Goal: Information Seeking & Learning: Learn about a topic

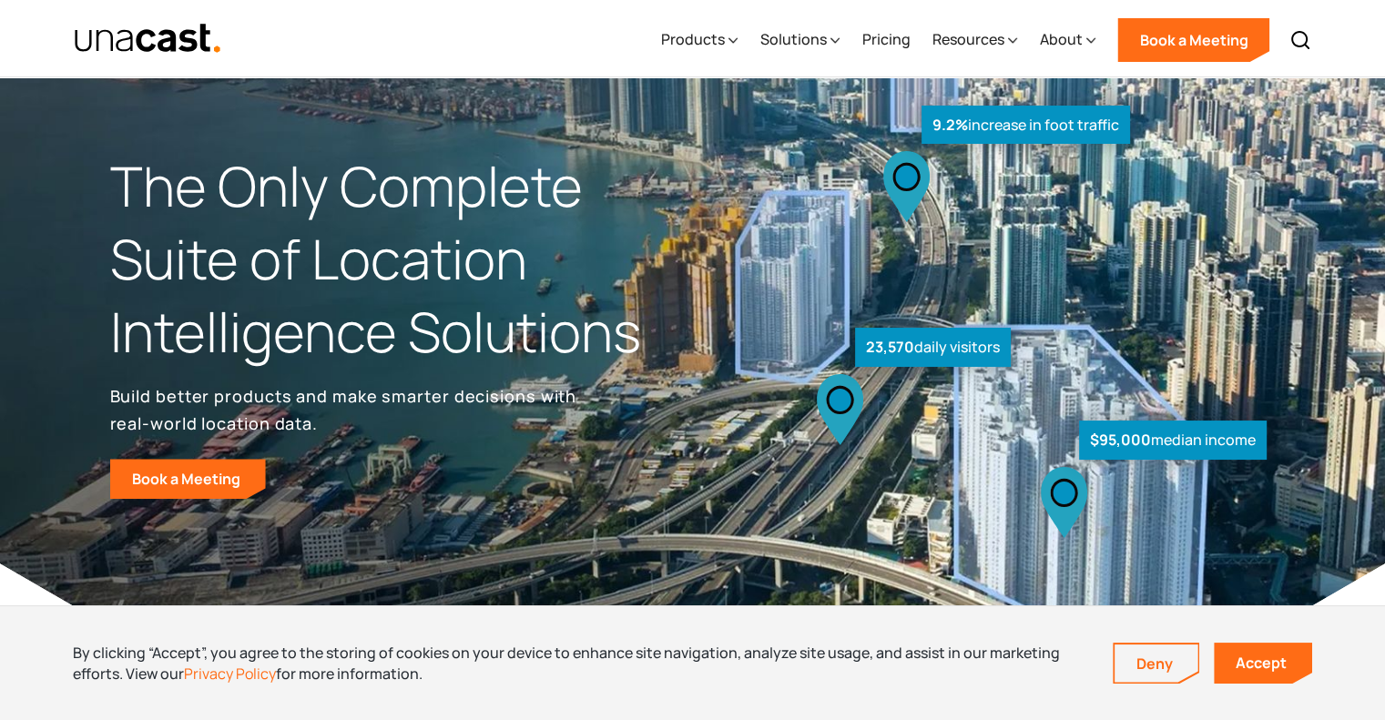
scroll to position [2, 0]
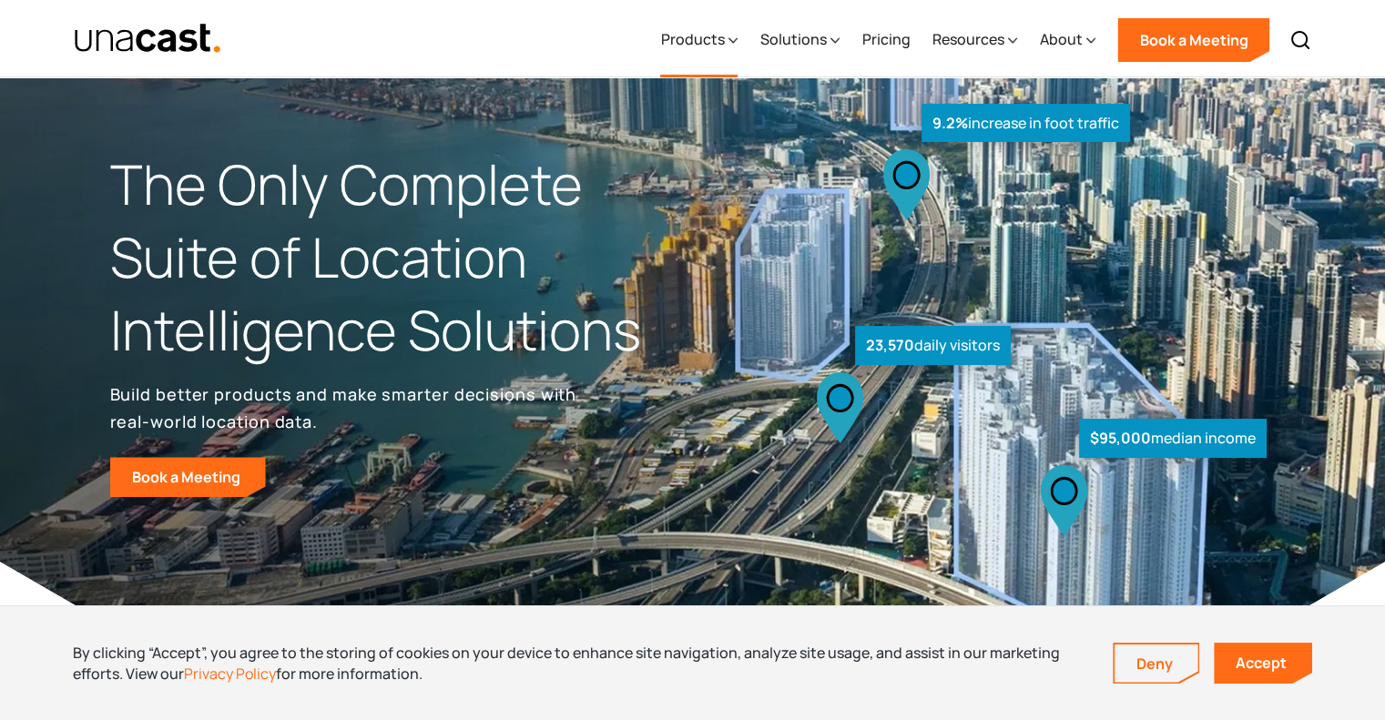
click at [709, 46] on div "Products" at bounding box center [692, 39] width 64 height 22
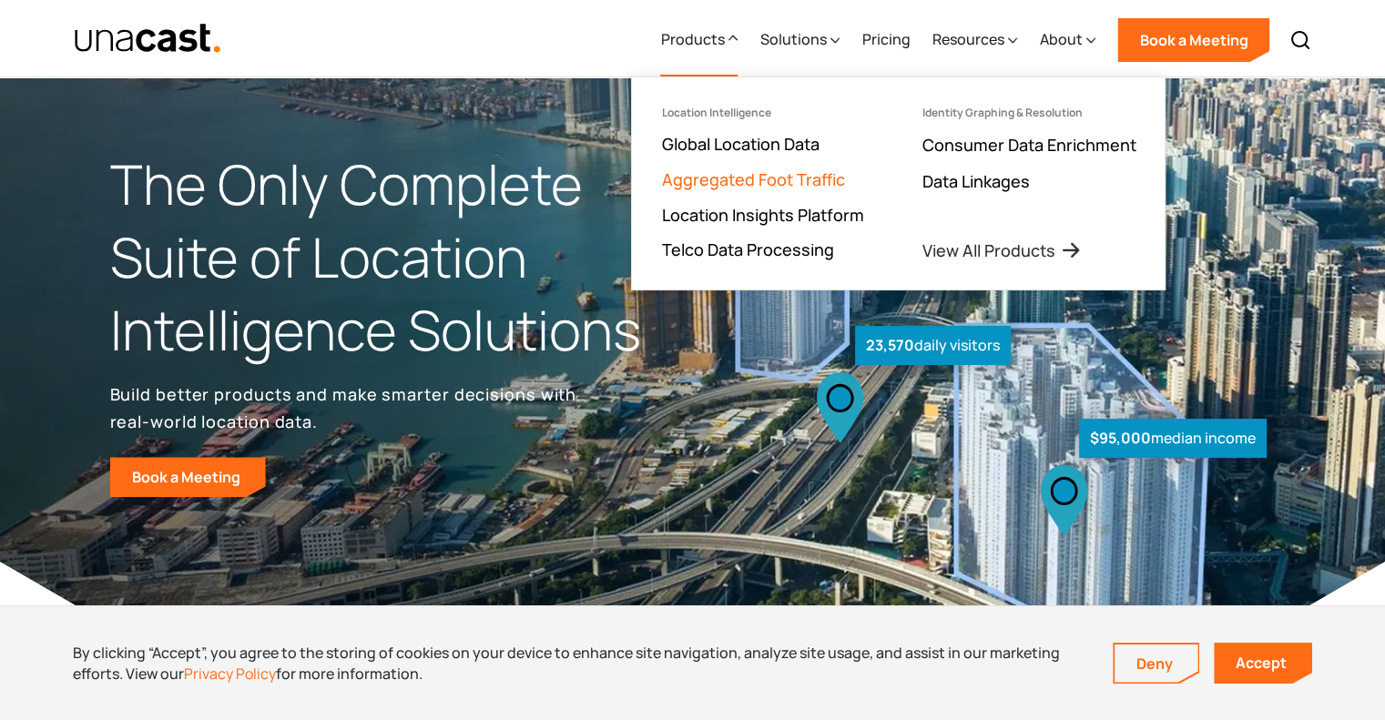
click at [711, 181] on link "Aggregated Foot Traffic" at bounding box center [752, 179] width 183 height 22
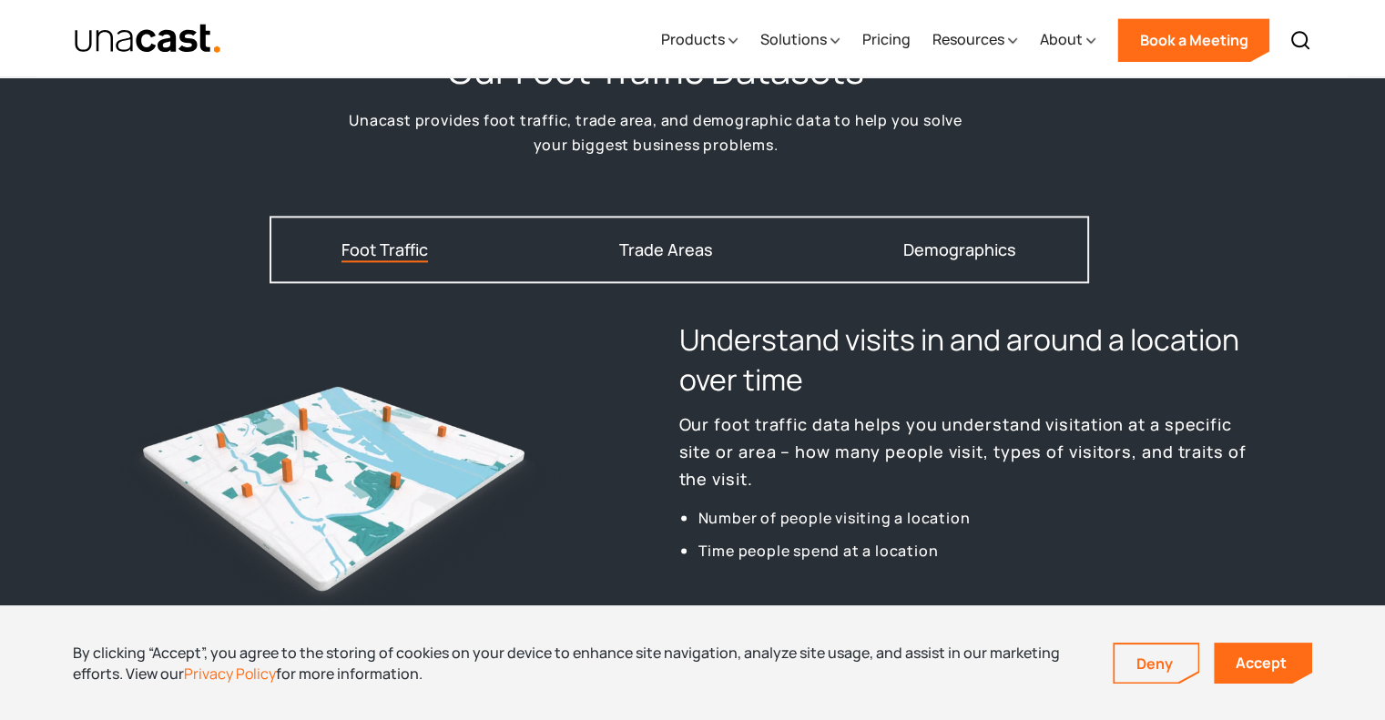
scroll to position [2258, 0]
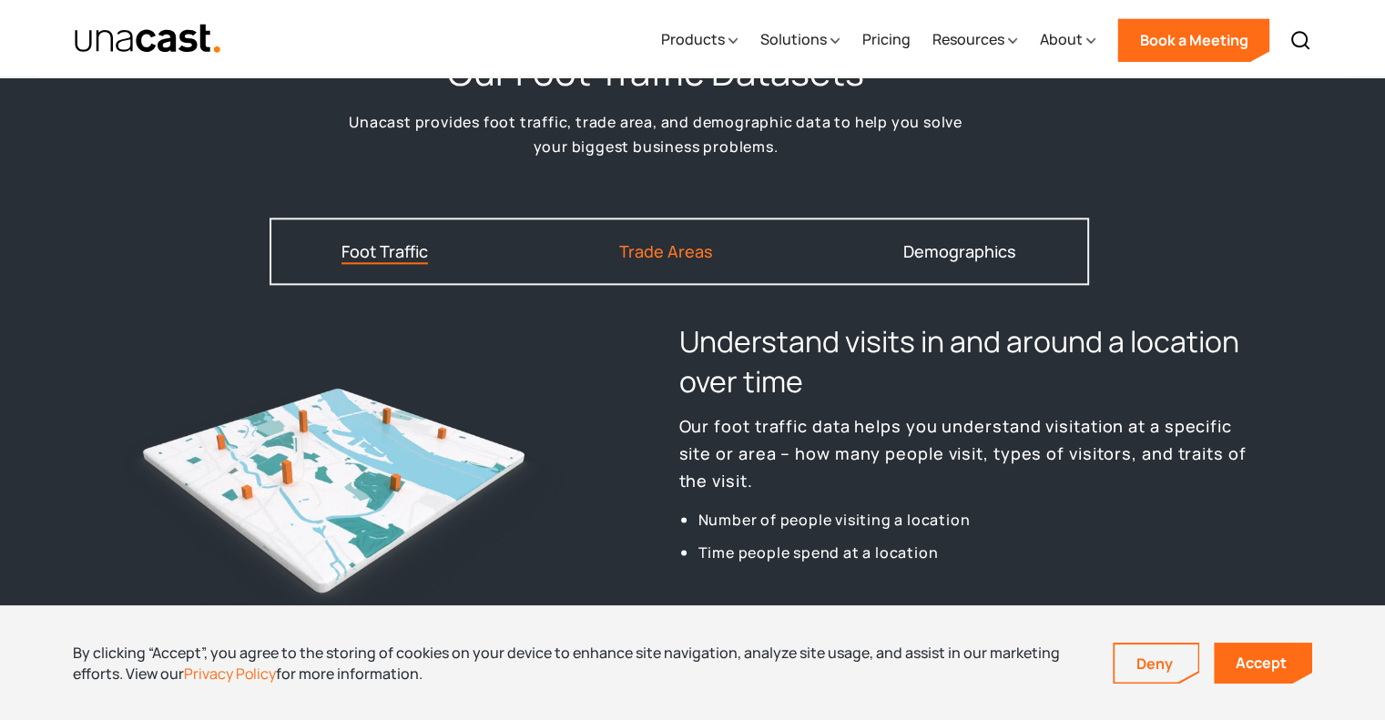
click at [653, 243] on div "Trade Areas" at bounding box center [666, 251] width 94 height 16
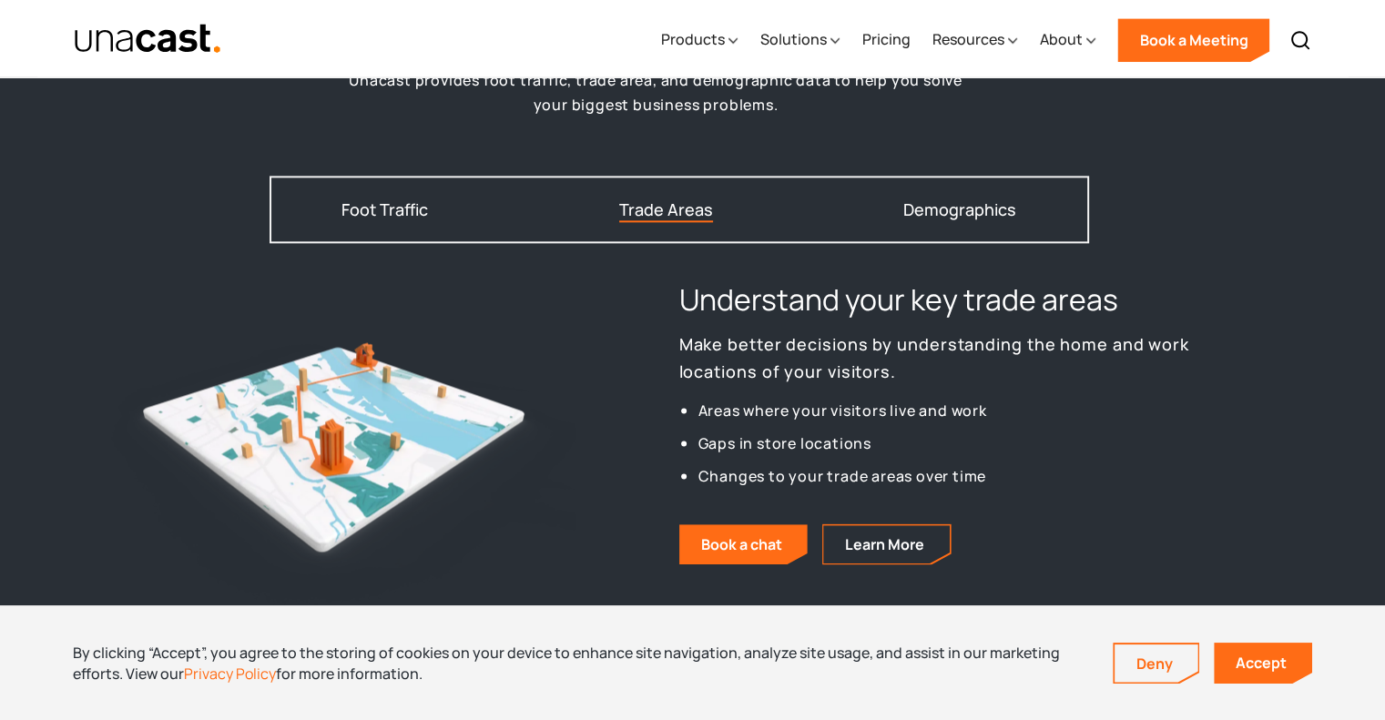
scroll to position [2298, 0]
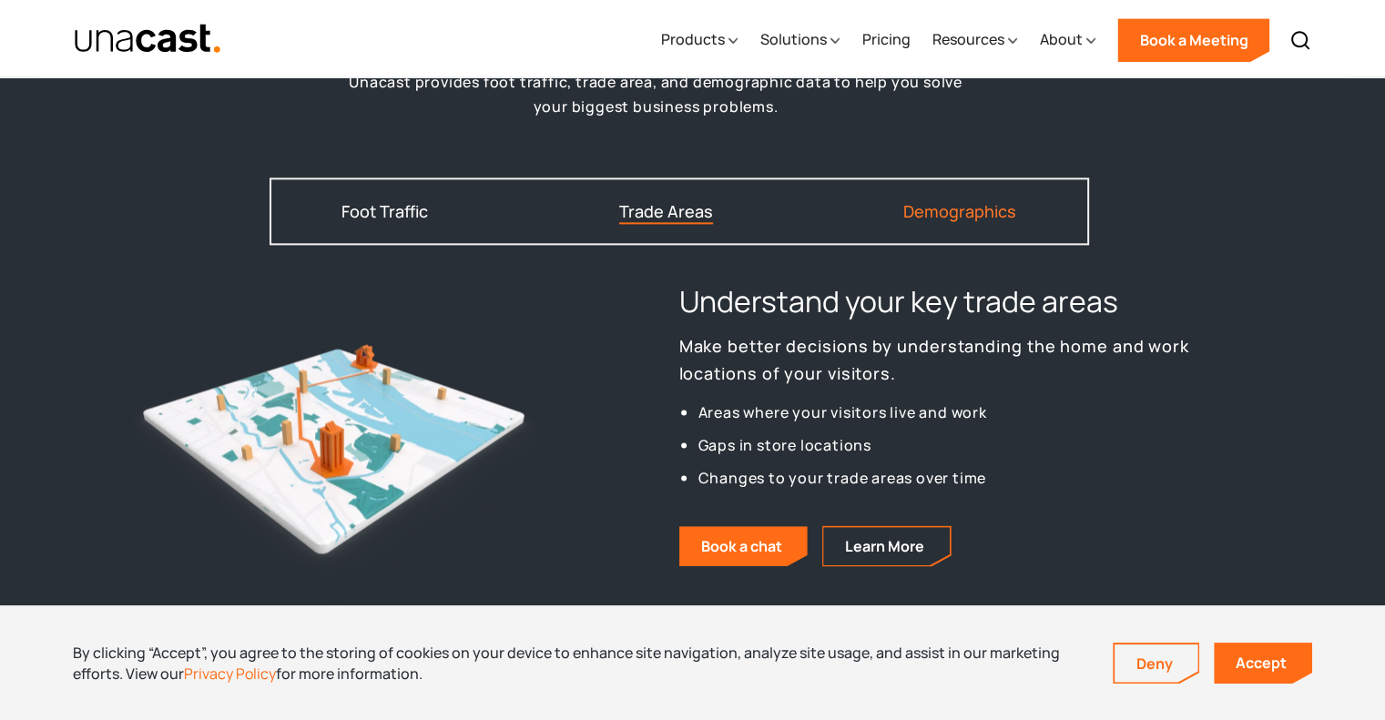
click at [936, 208] on div "Demographics" at bounding box center [959, 211] width 113 height 16
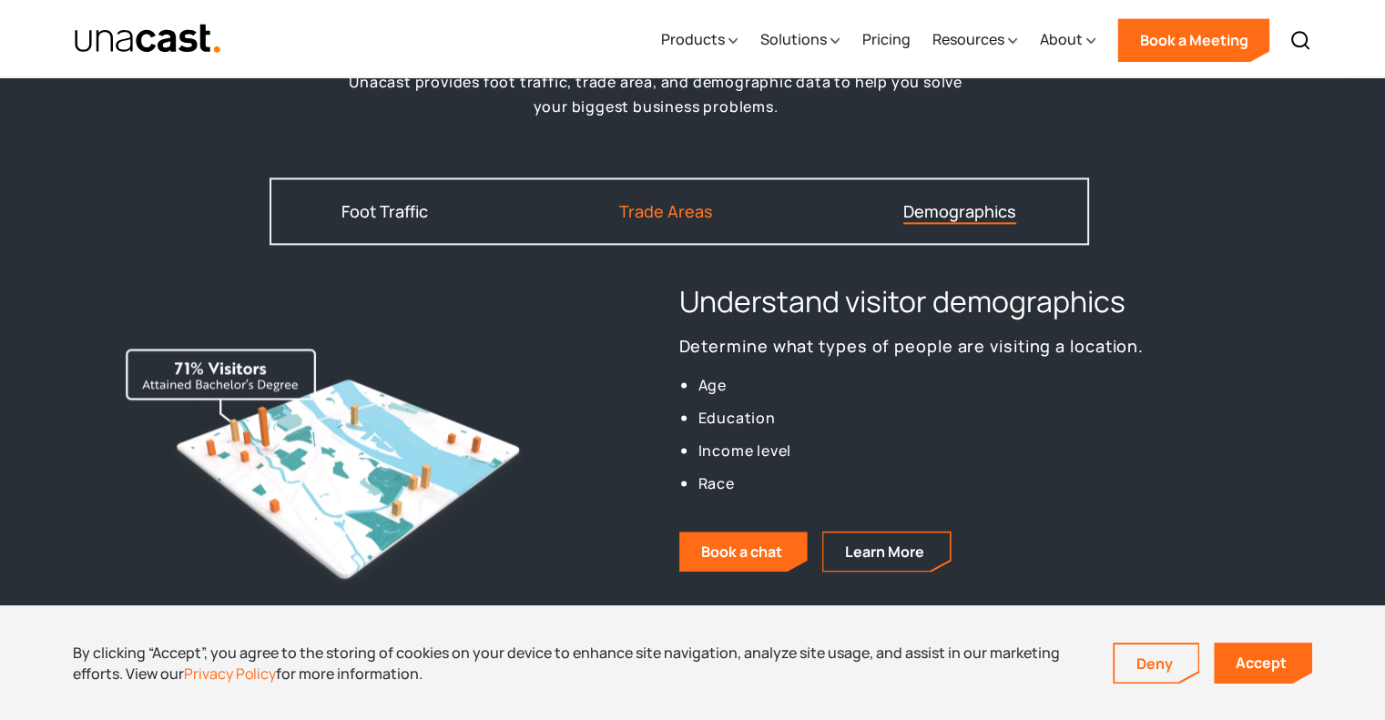
click at [670, 211] on div "Trade Areas" at bounding box center [666, 211] width 94 height 16
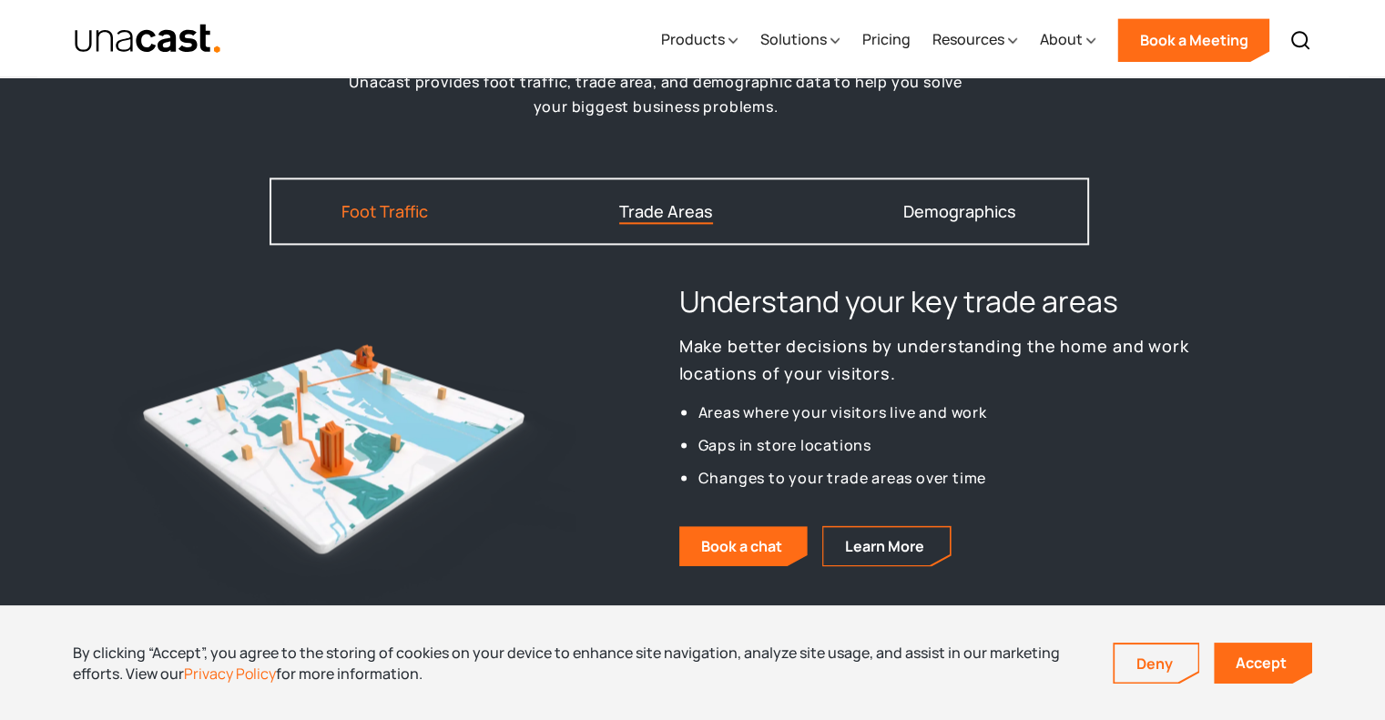
click at [368, 210] on div "Foot Traffic" at bounding box center [384, 211] width 86 height 16
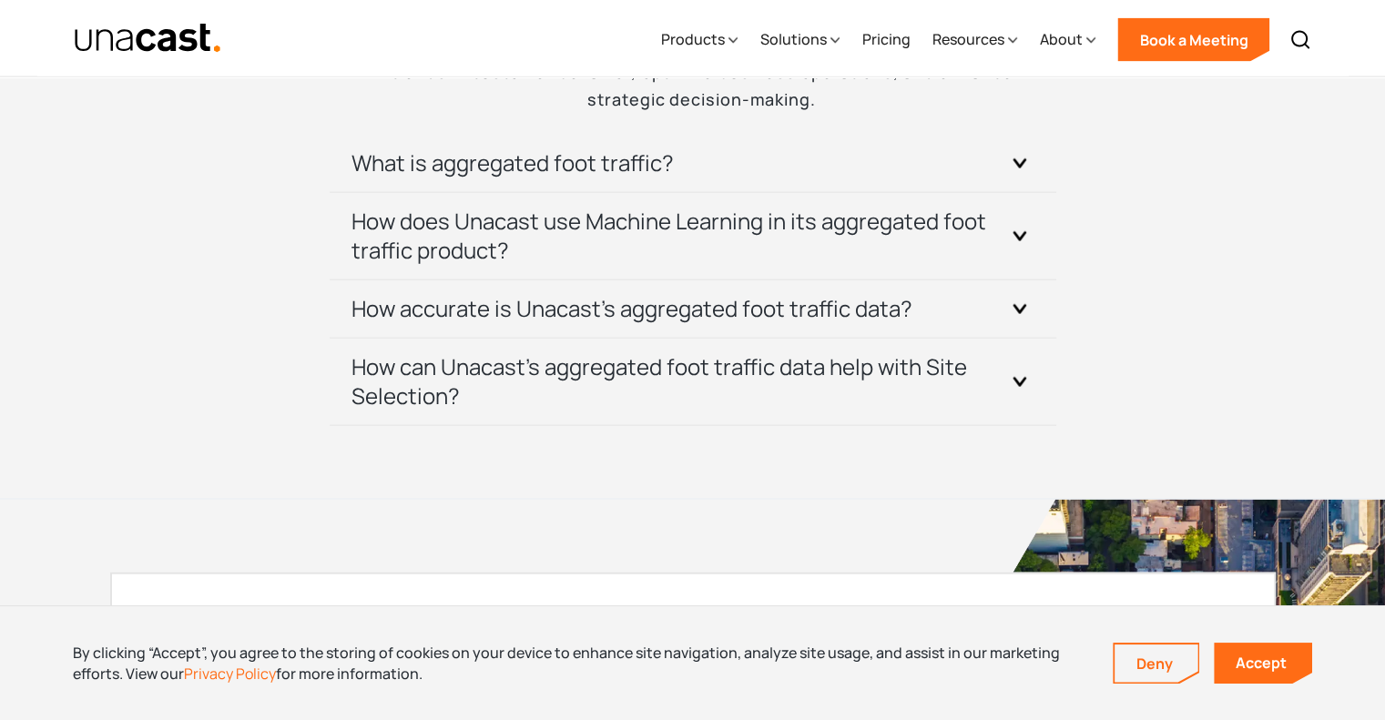
scroll to position [3914, 0]
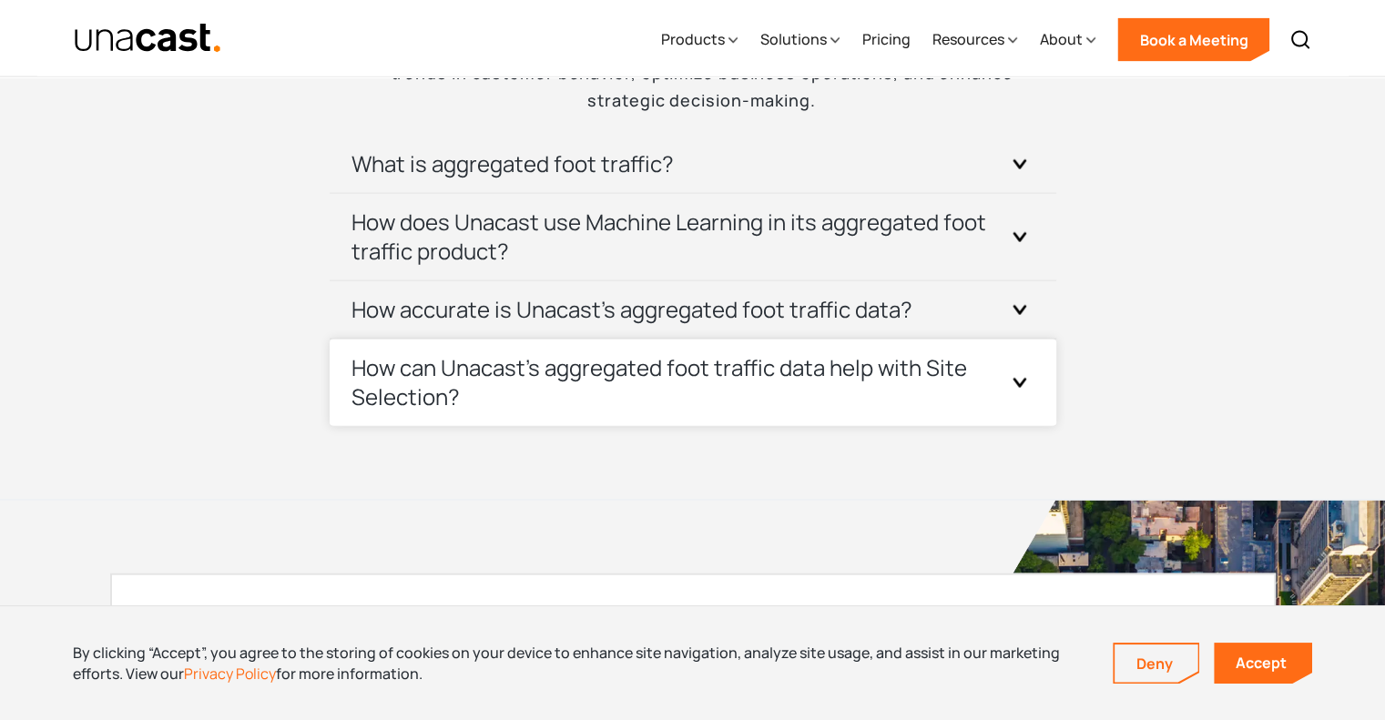
click at [635, 382] on h3 "How can Unacast's aggregated foot traffic data help with Site Selection?" at bounding box center [670, 382] width 639 height 58
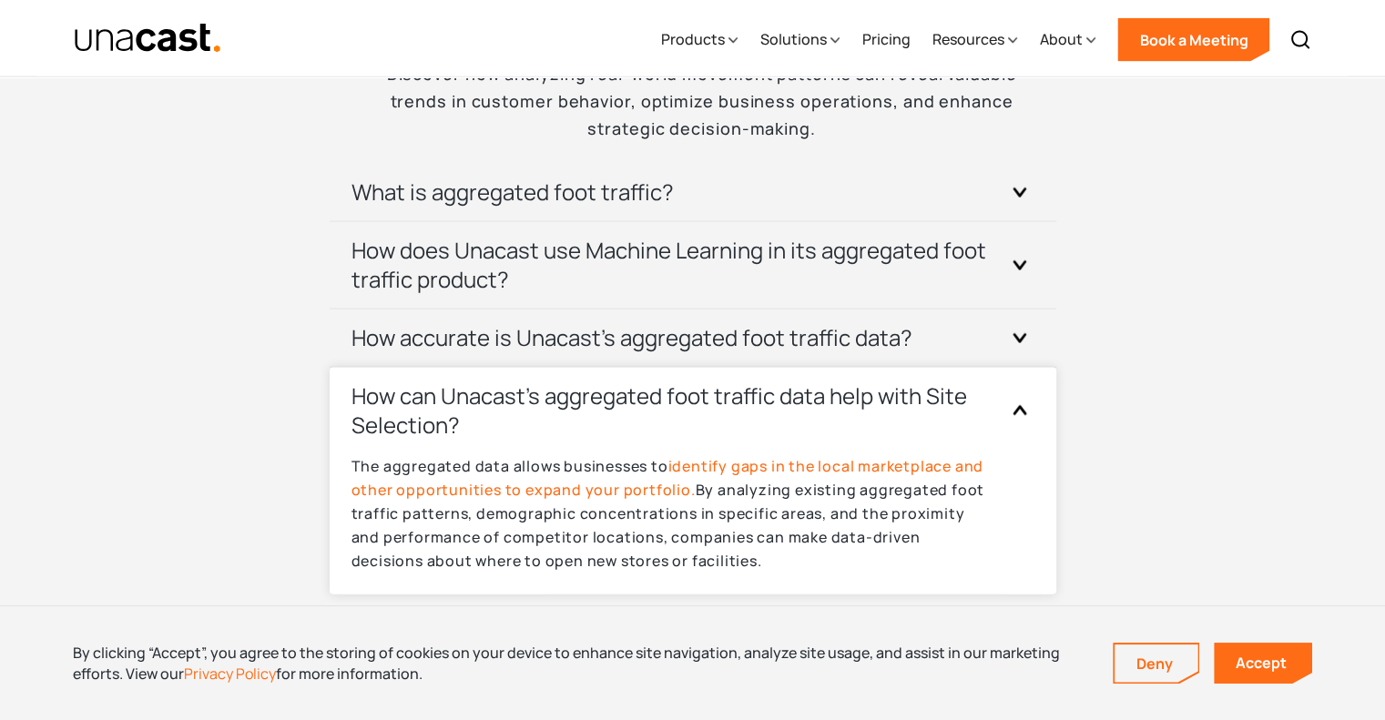
scroll to position [3882, 0]
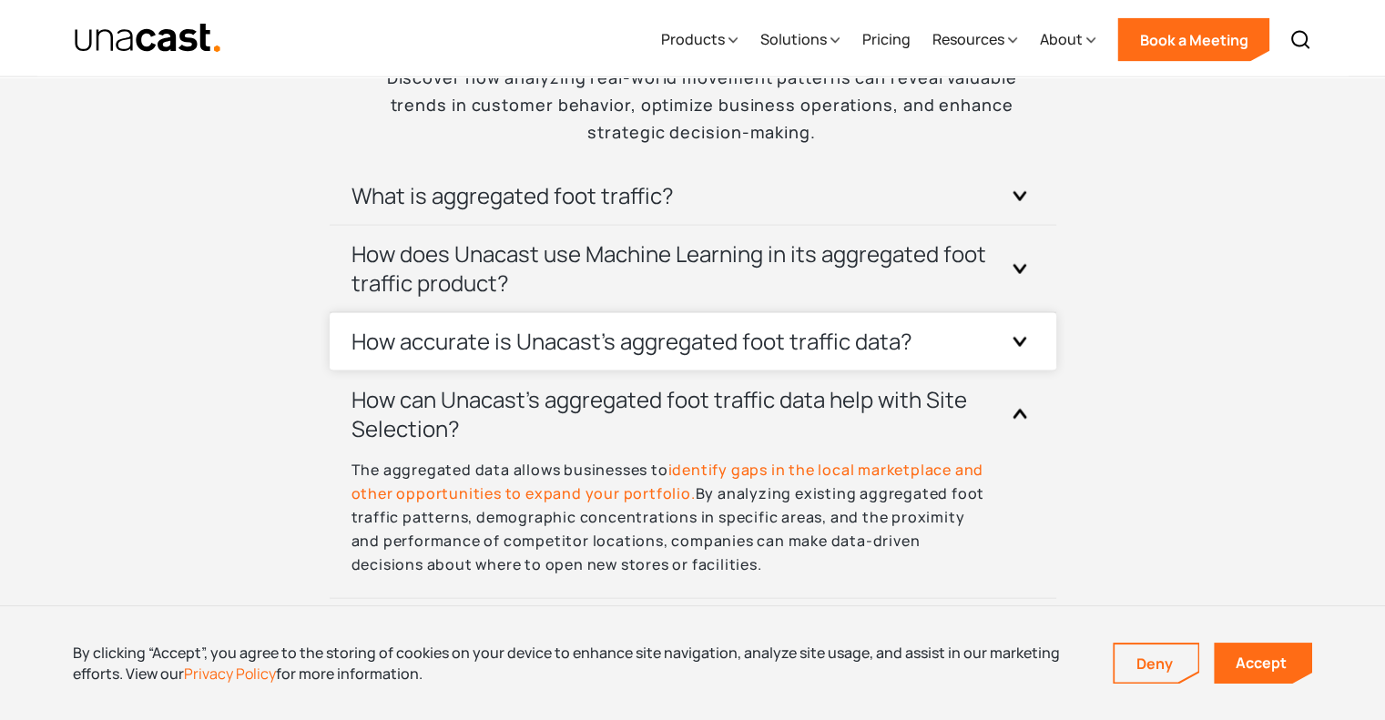
click at [643, 356] on div "How accurate is Unacast's aggregated foot traffic data?" at bounding box center [692, 341] width 683 height 57
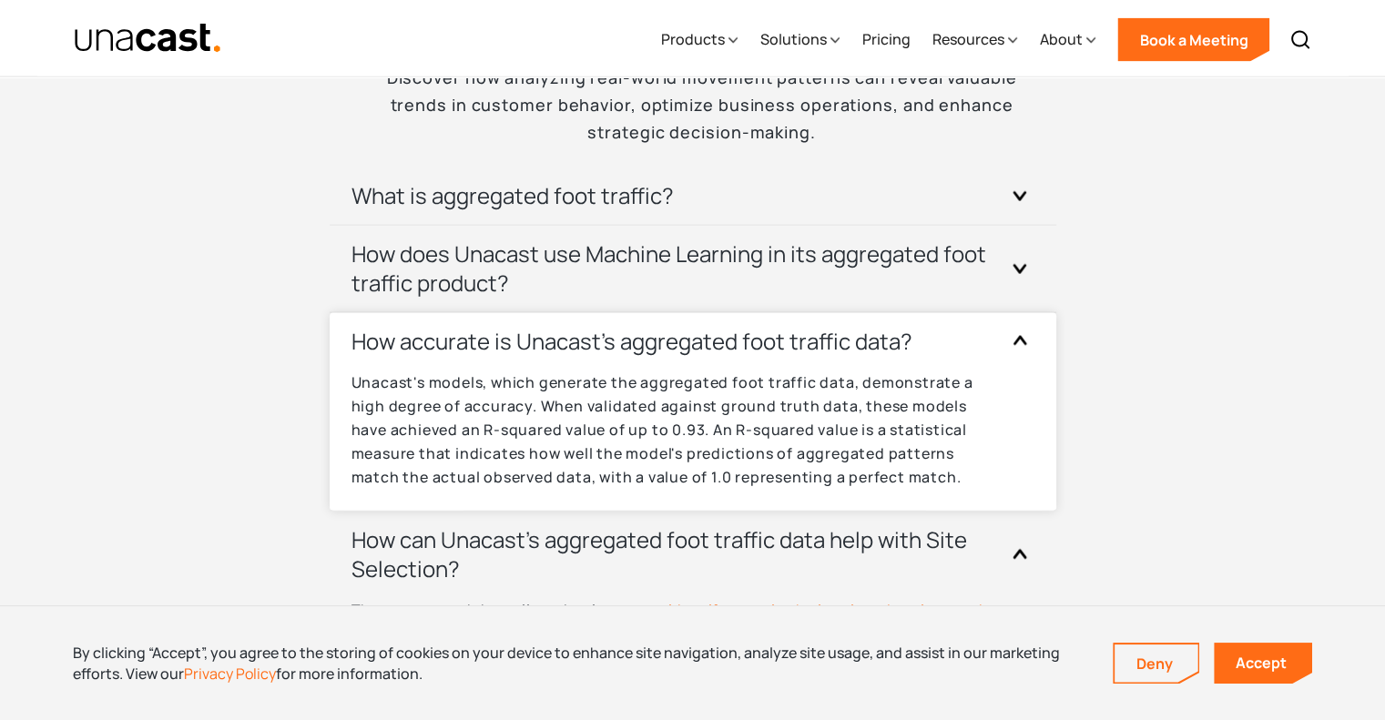
click at [643, 356] on div "How accurate is Unacast's aggregated foot traffic data?" at bounding box center [692, 341] width 683 height 57
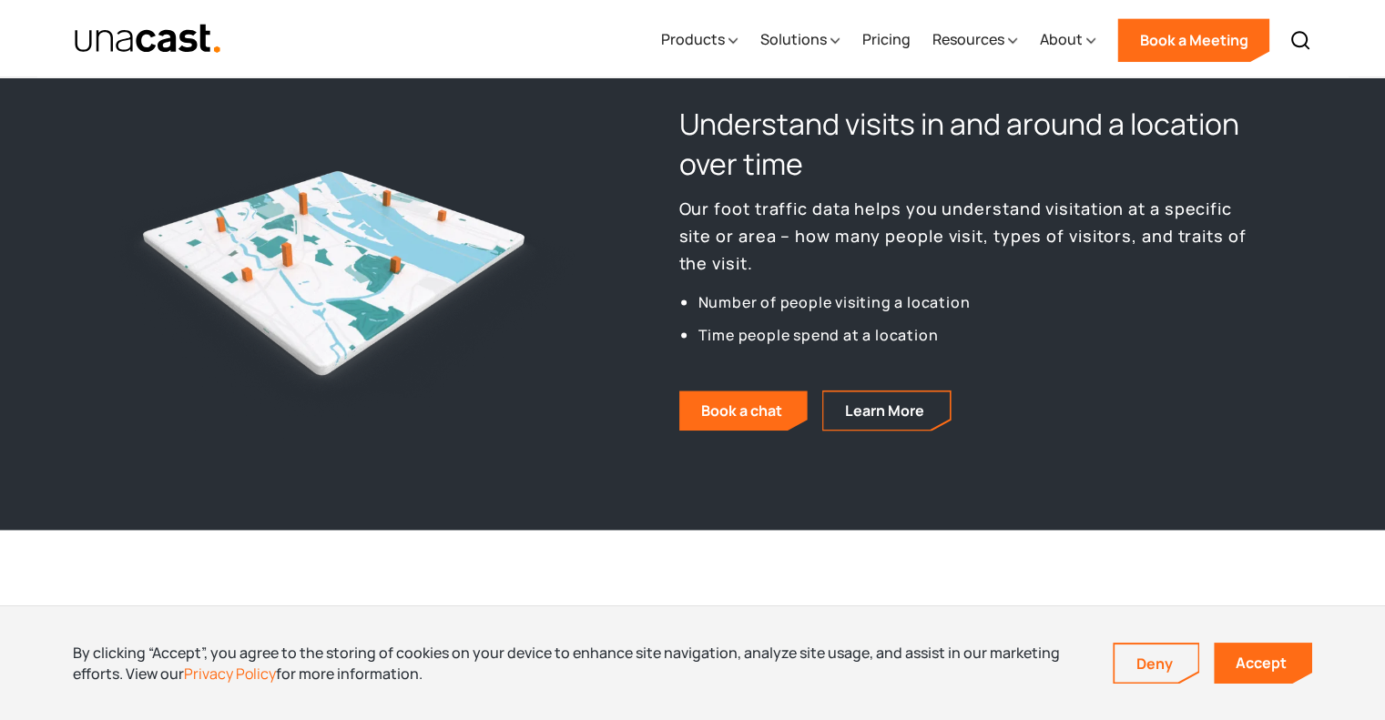
scroll to position [2461, 0]
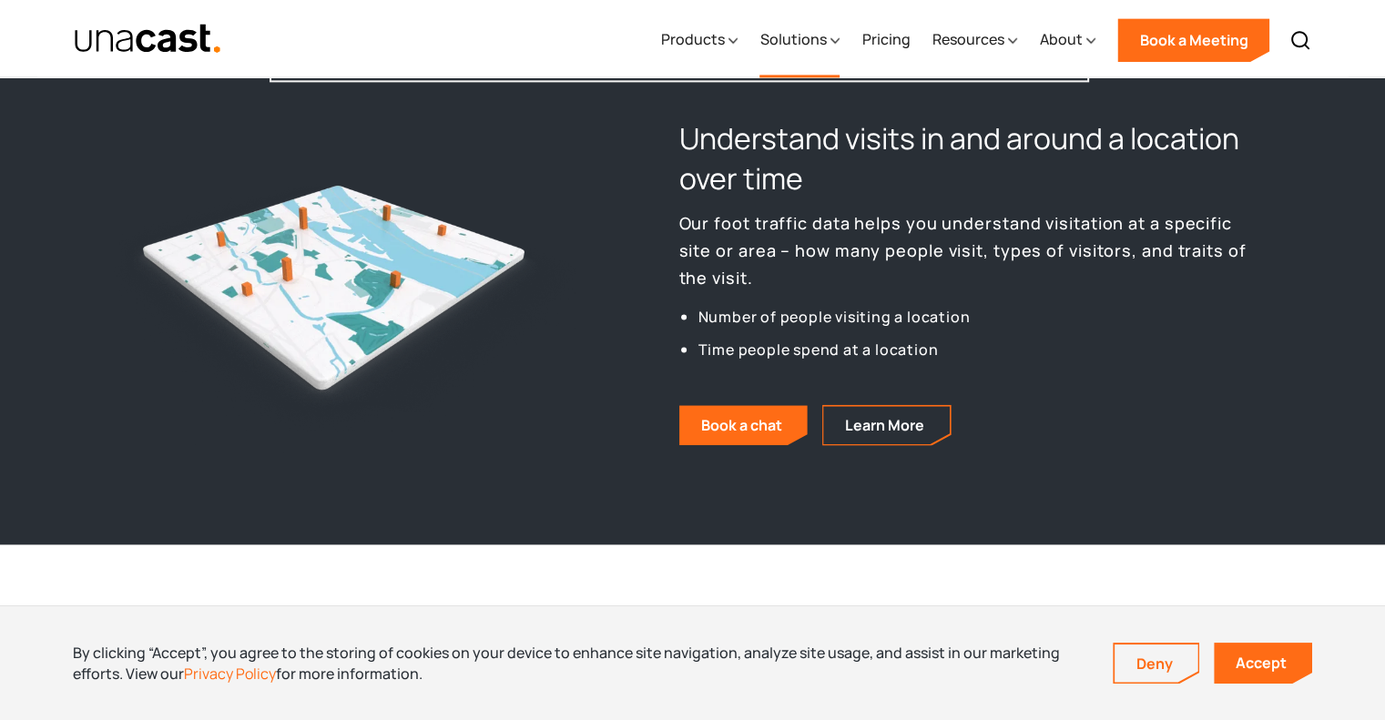
click at [794, 35] on div "Solutions" at bounding box center [792, 39] width 66 height 22
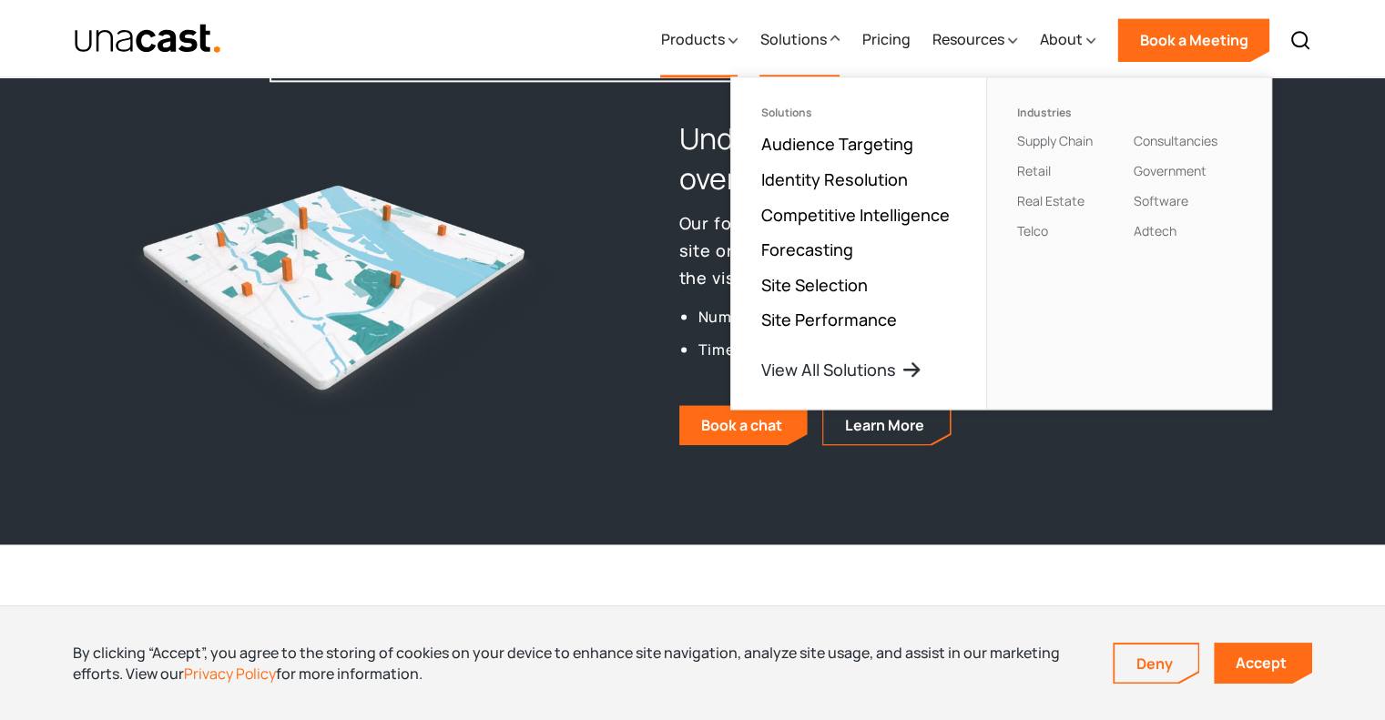
click at [699, 42] on div "Products" at bounding box center [692, 39] width 64 height 22
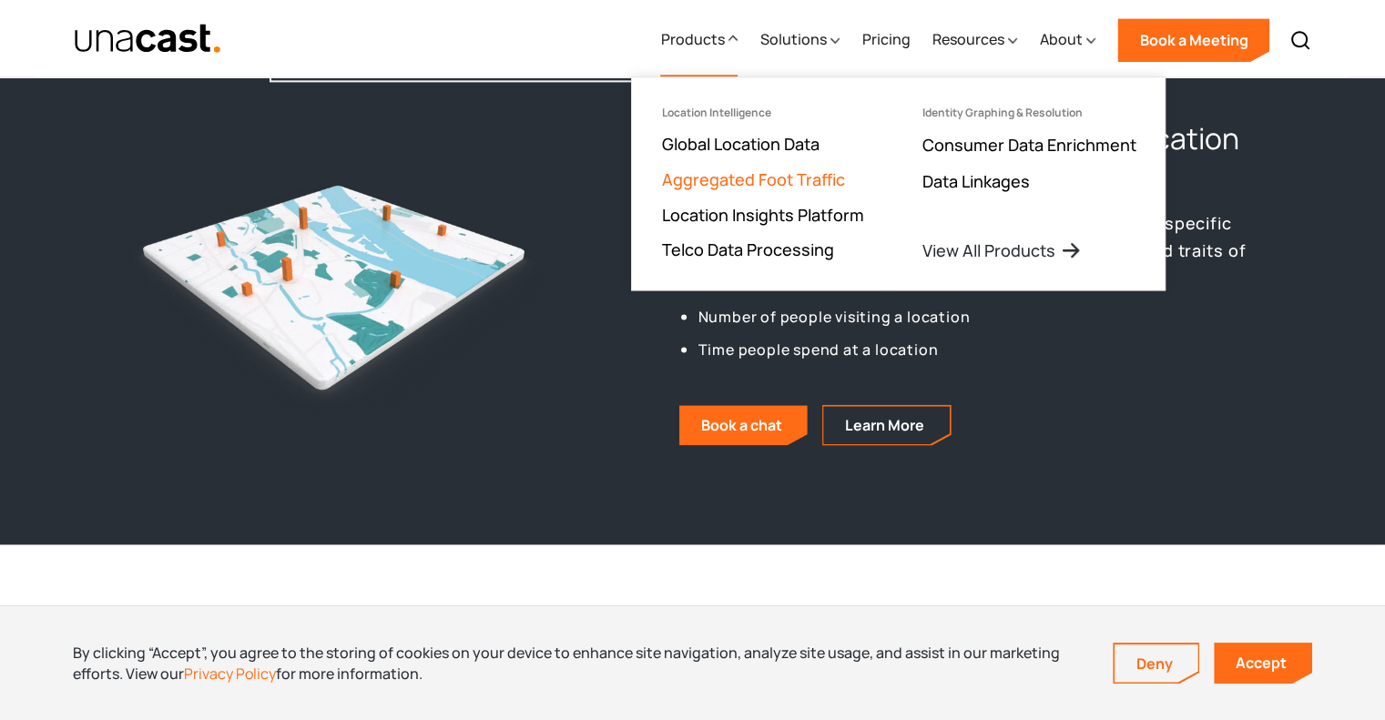
click at [699, 172] on link "Aggregated Foot Traffic" at bounding box center [752, 179] width 183 height 22
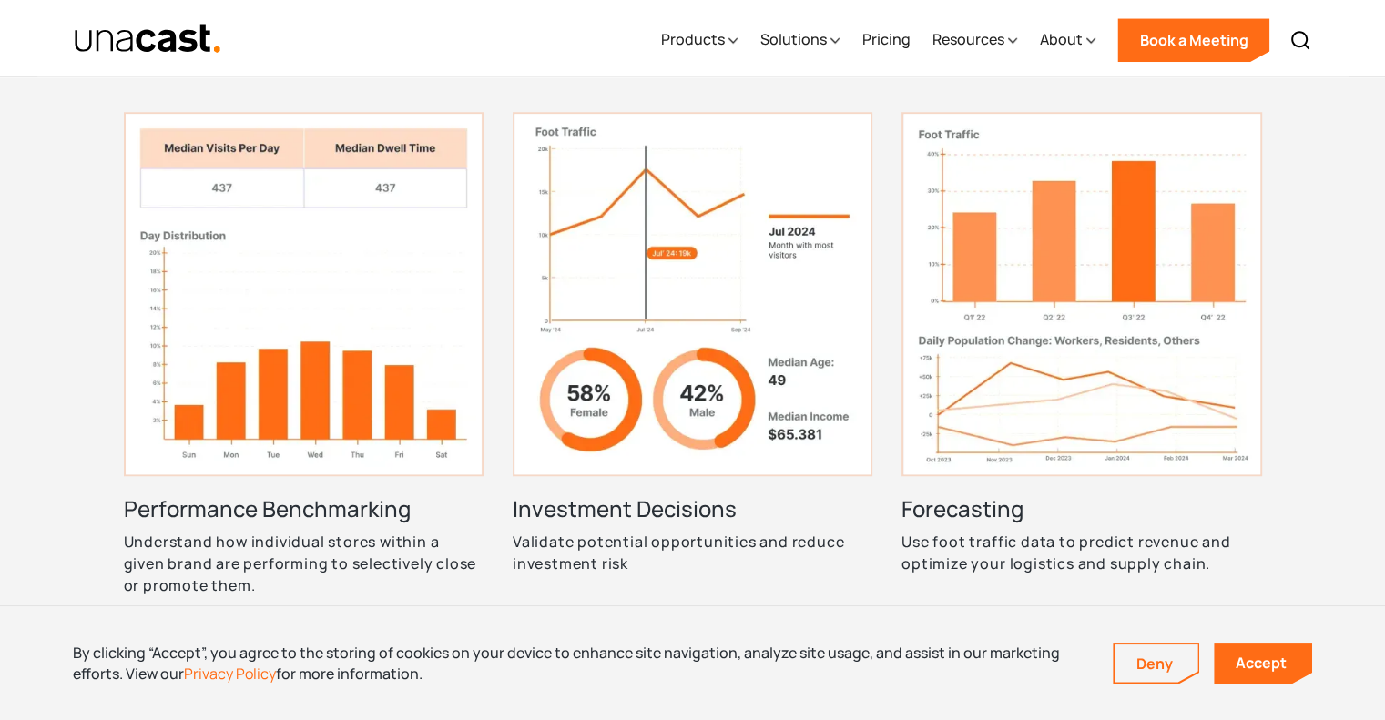
scroll to position [1531, 0]
click at [968, 410] on img at bounding box center [1081, 295] width 360 height 364
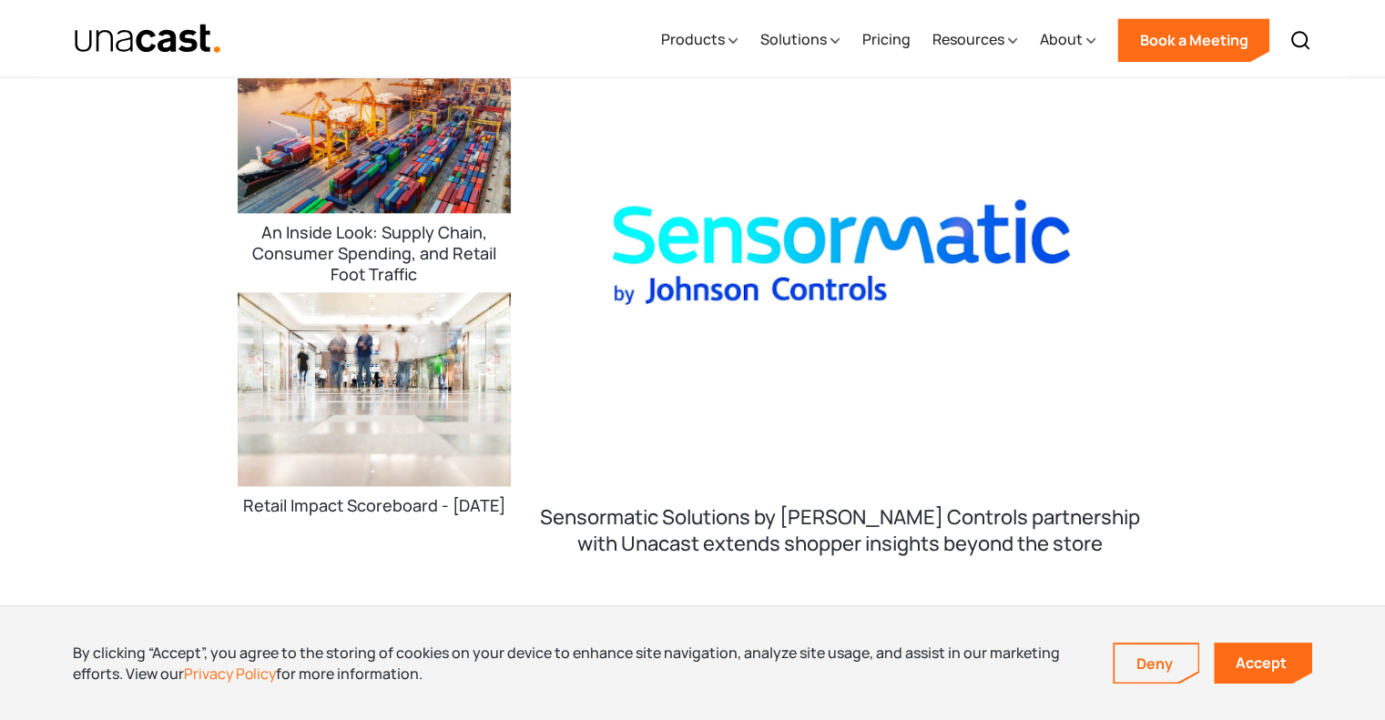
scroll to position [2508, 0]
click at [426, 183] on img "open white paper page" at bounding box center [374, 114] width 273 height 195
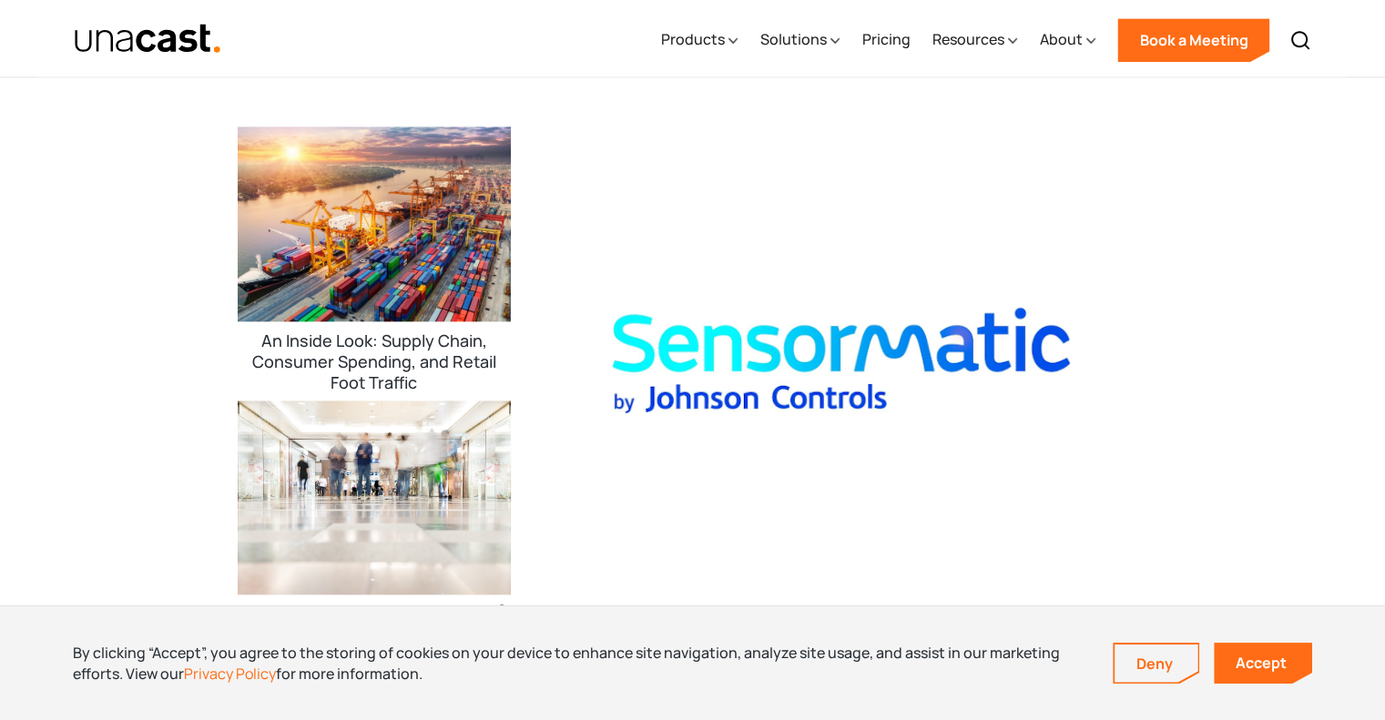
scroll to position [2397, 0]
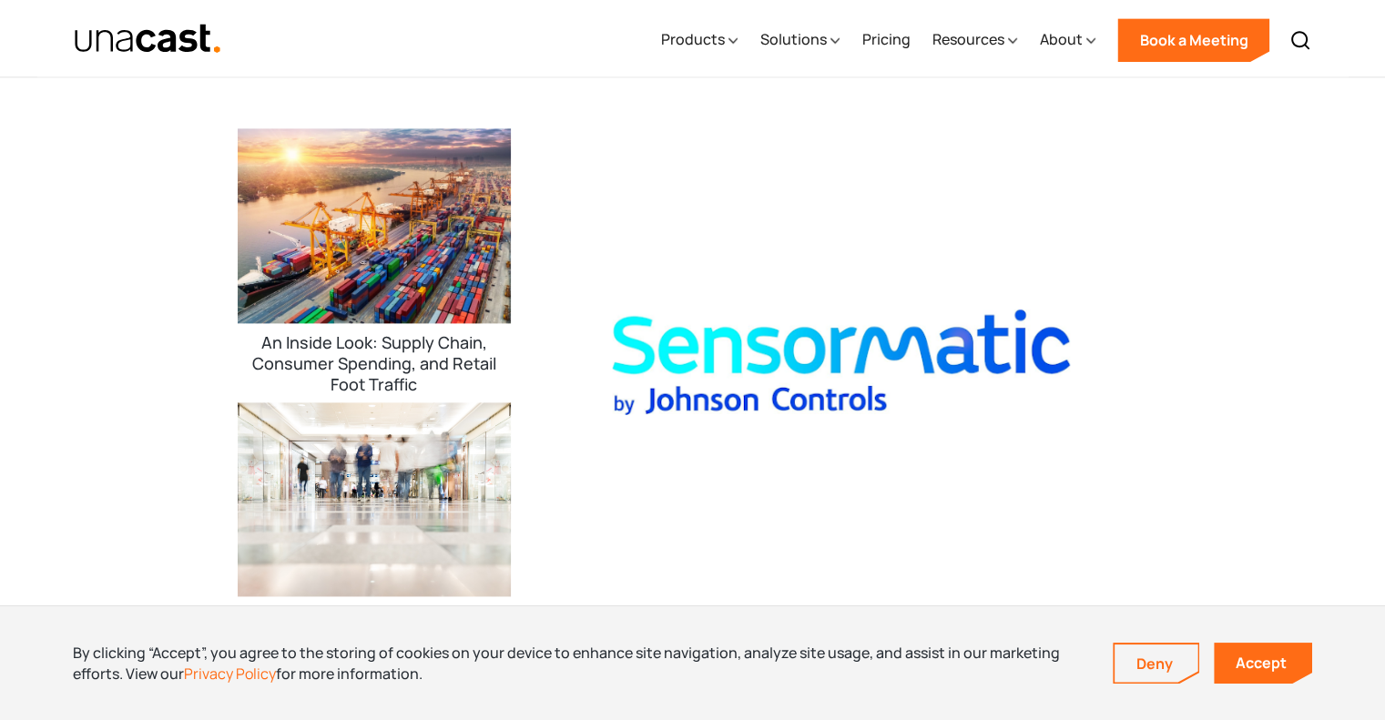
click at [412, 221] on img "open white paper page" at bounding box center [374, 225] width 273 height 195
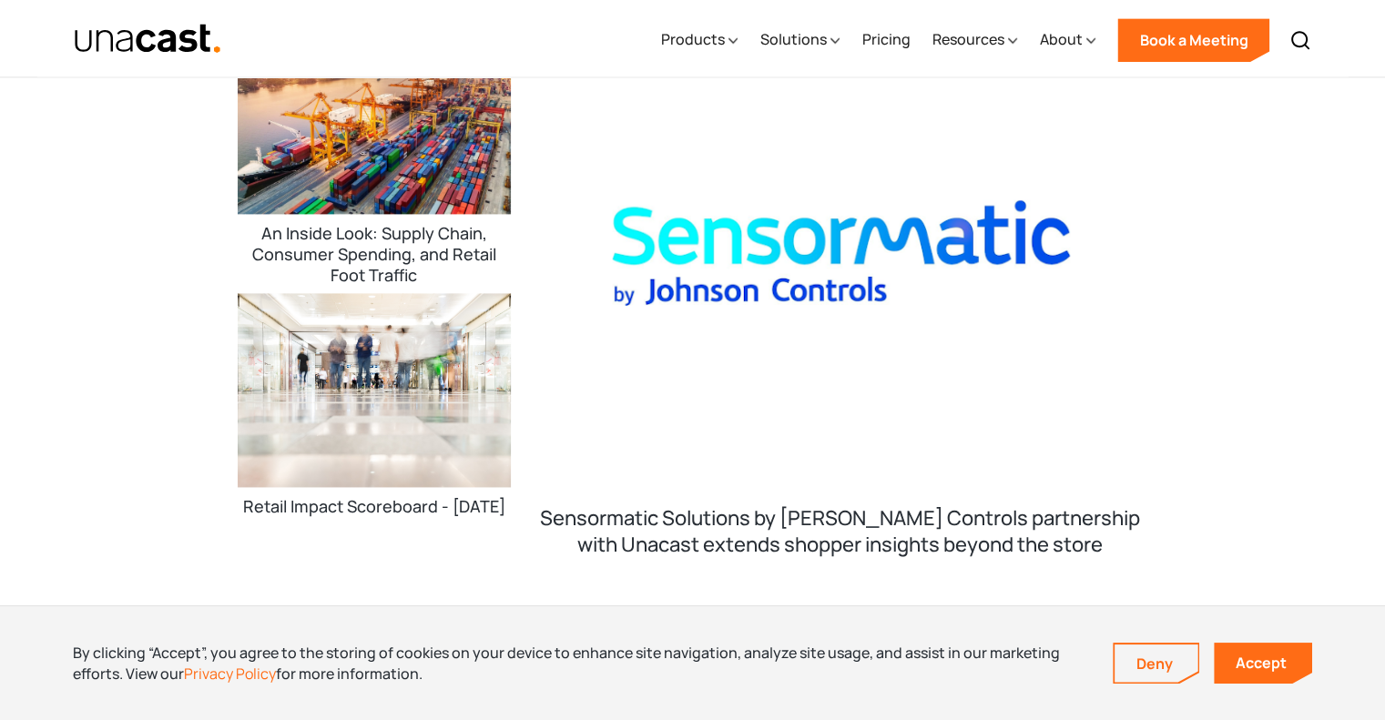
scroll to position [2526, 0]
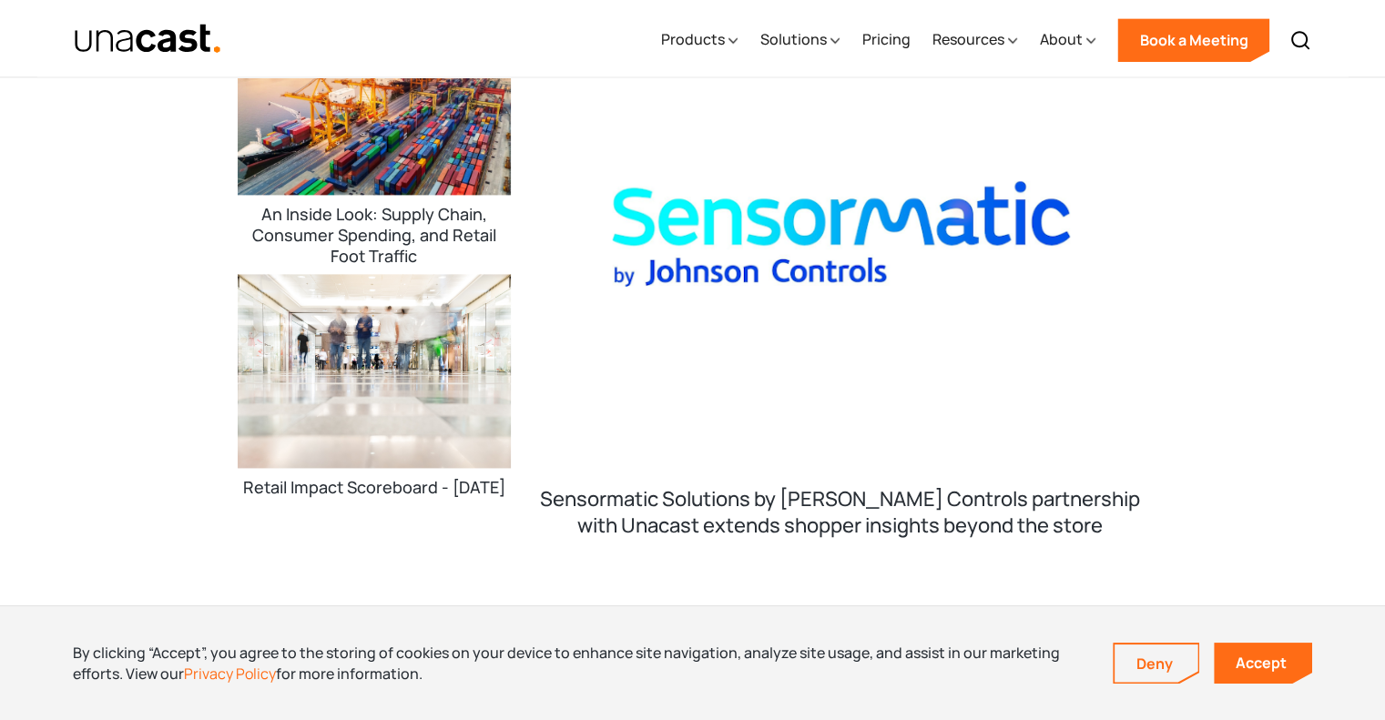
click at [393, 400] on img "open blog post page" at bounding box center [374, 371] width 273 height 195
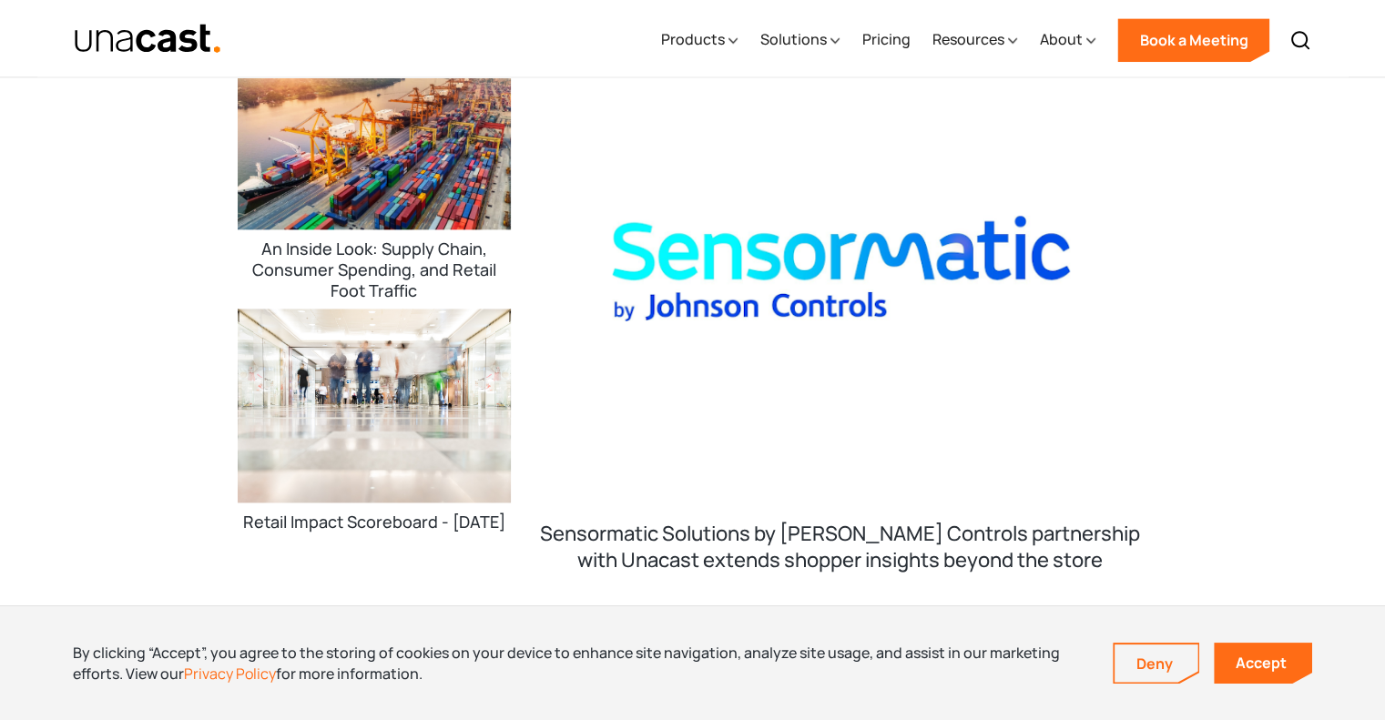
scroll to position [2496, 0]
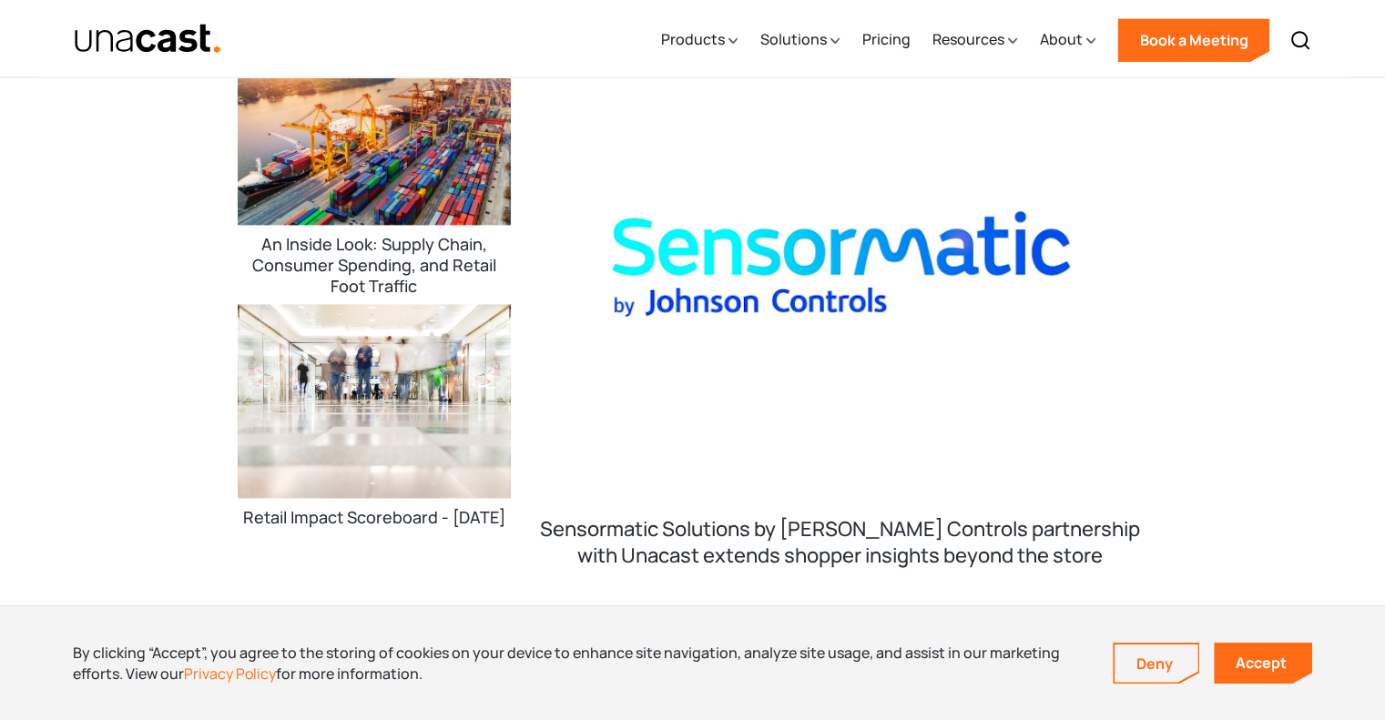
click at [430, 181] on img "open white paper page" at bounding box center [374, 127] width 273 height 195
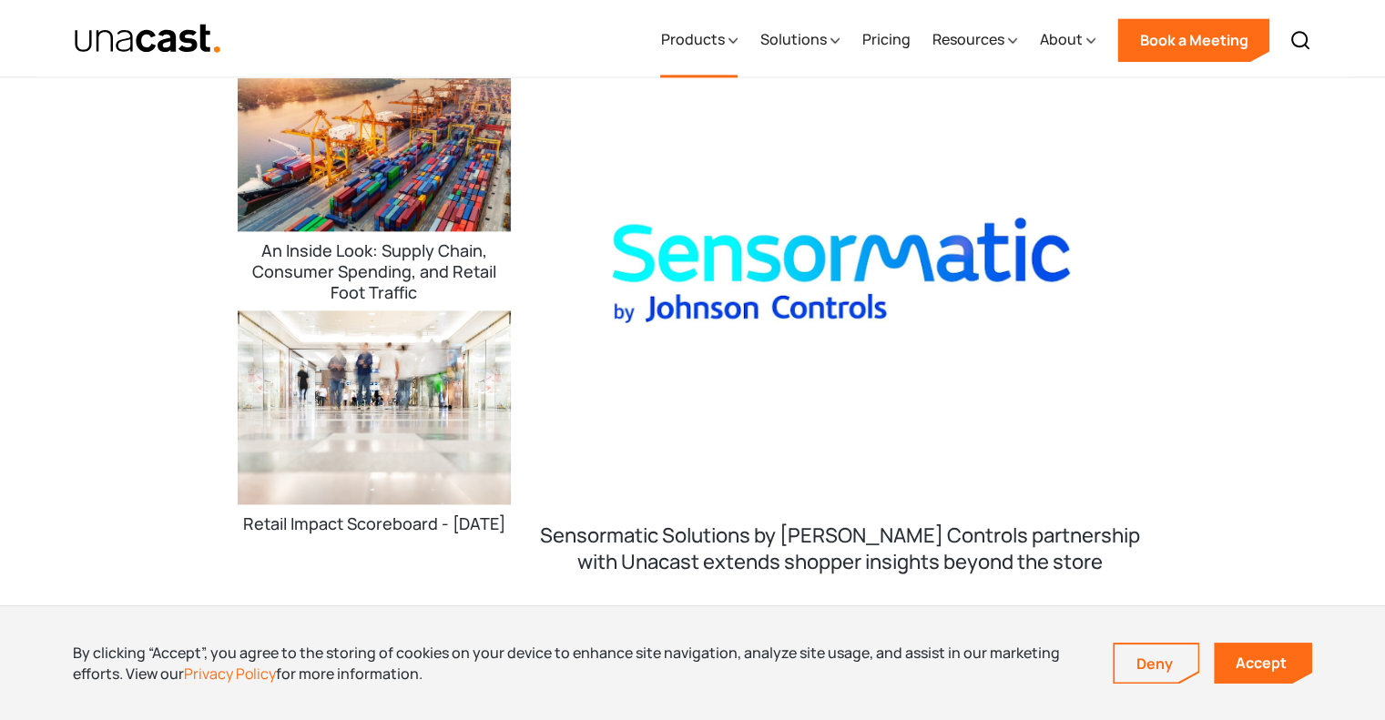
click at [714, 42] on div "Products" at bounding box center [692, 39] width 64 height 22
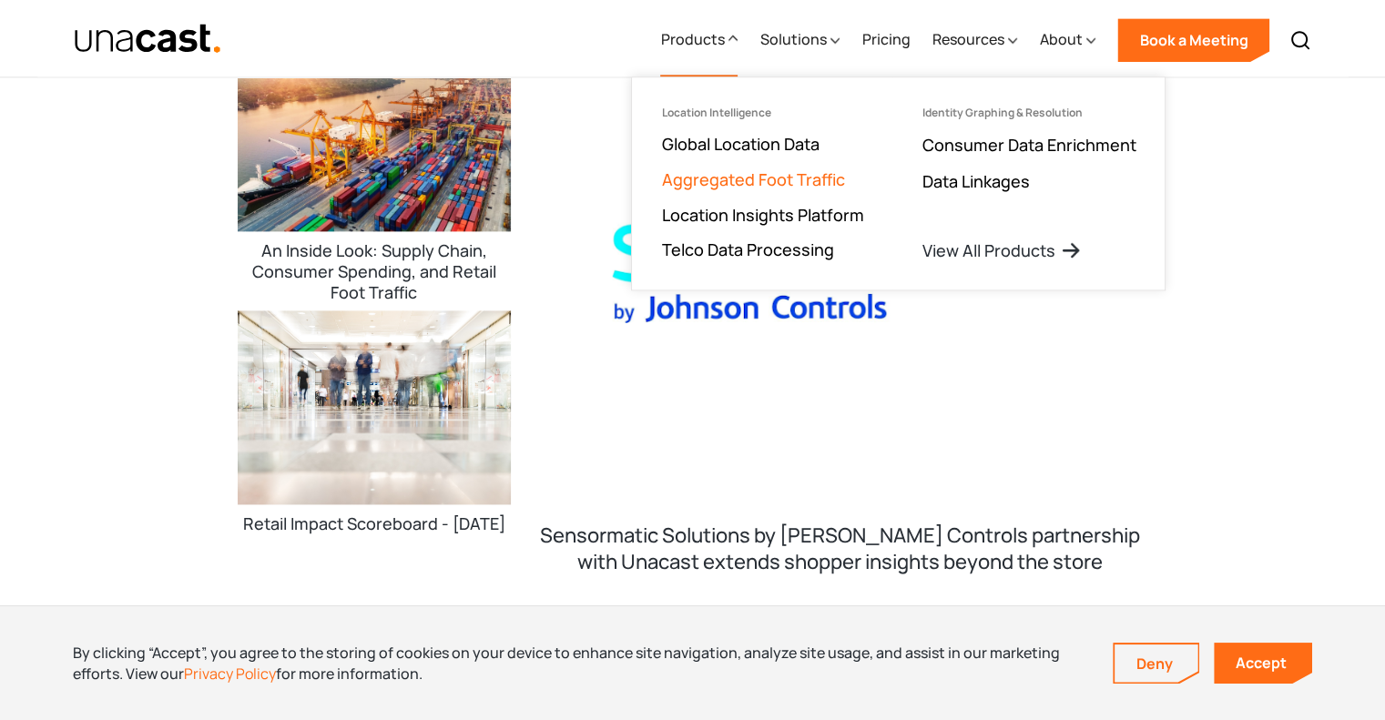
click at [711, 170] on link "Aggregated Foot Traffic" at bounding box center [752, 179] width 183 height 22
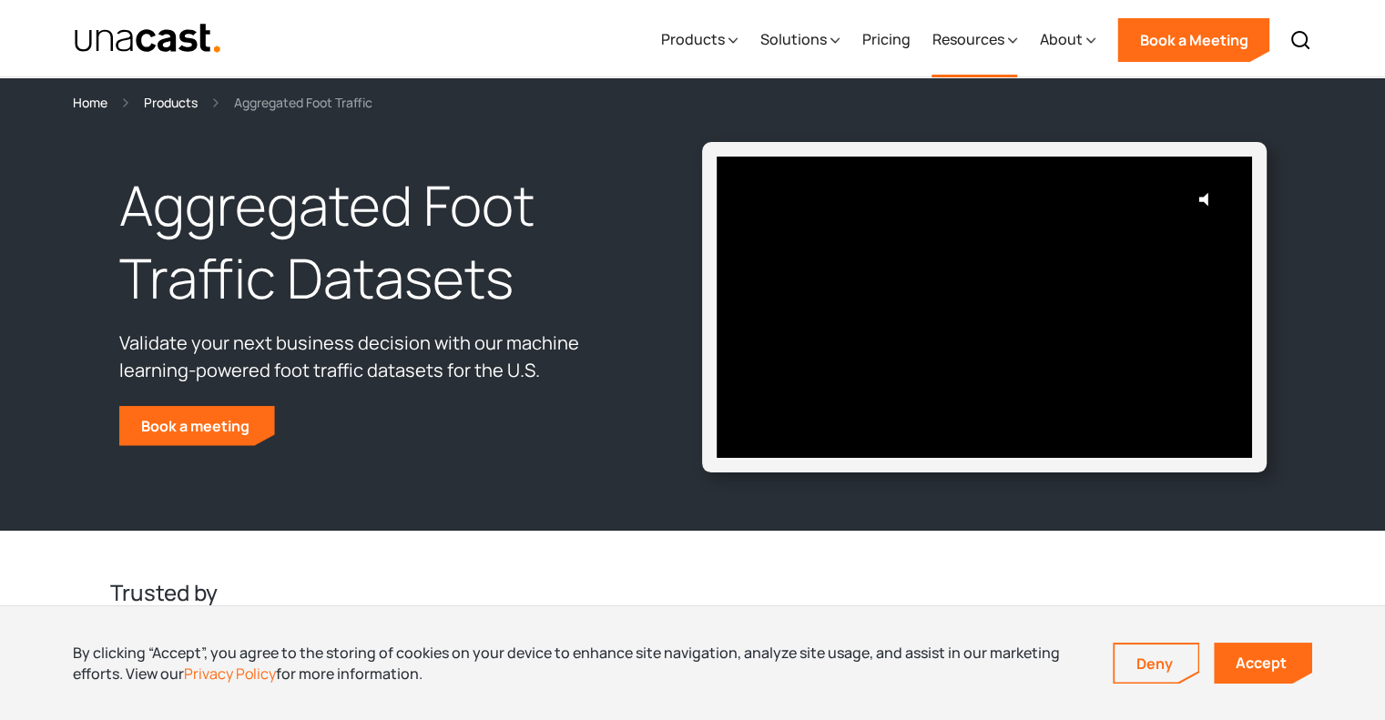
click at [1010, 39] on icon at bounding box center [1012, 40] width 9 height 19
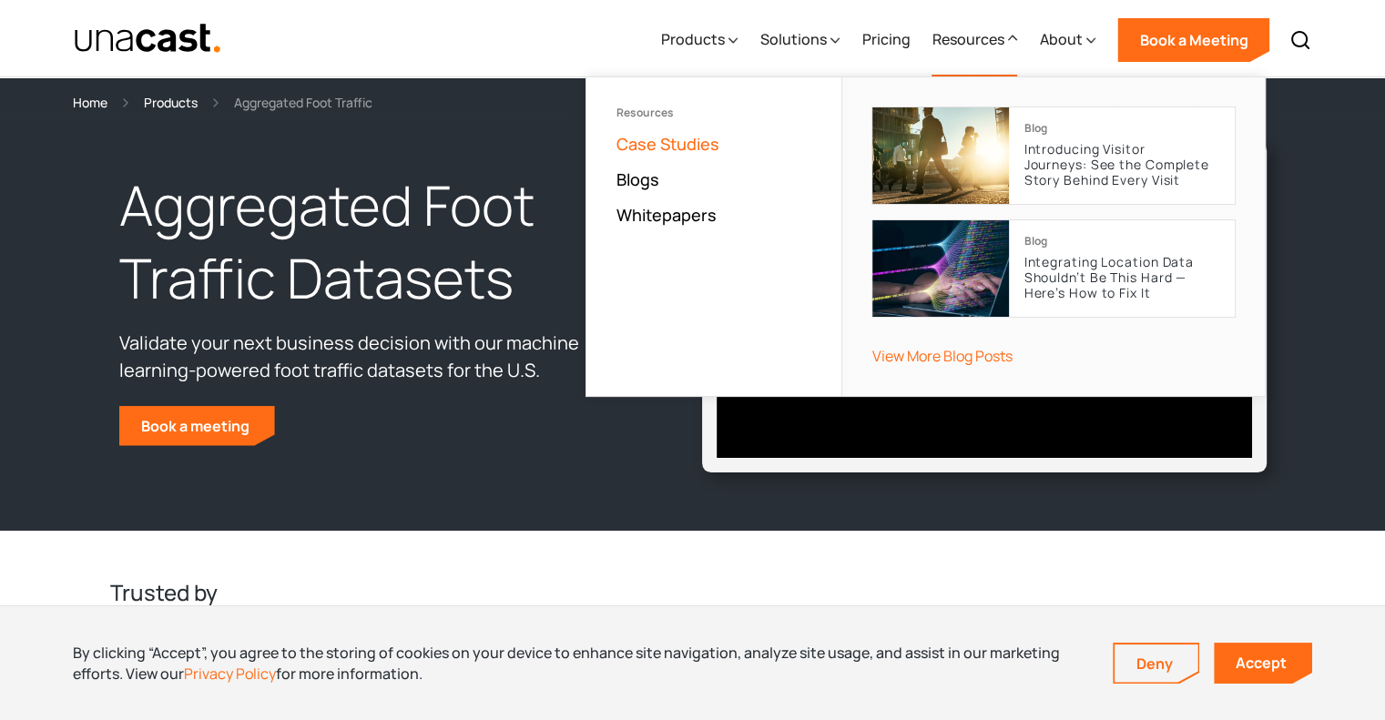
click at [669, 137] on link "Case Studies" at bounding box center [666, 144] width 103 height 22
